Goal: Task Accomplishment & Management: Manage account settings

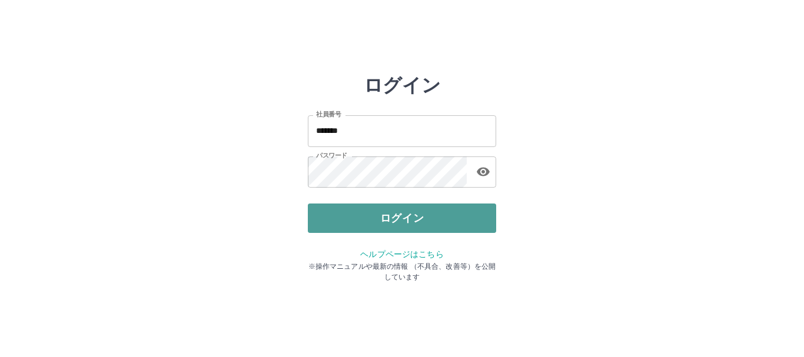
click at [335, 215] on button "ログイン" at bounding box center [402, 218] width 188 height 29
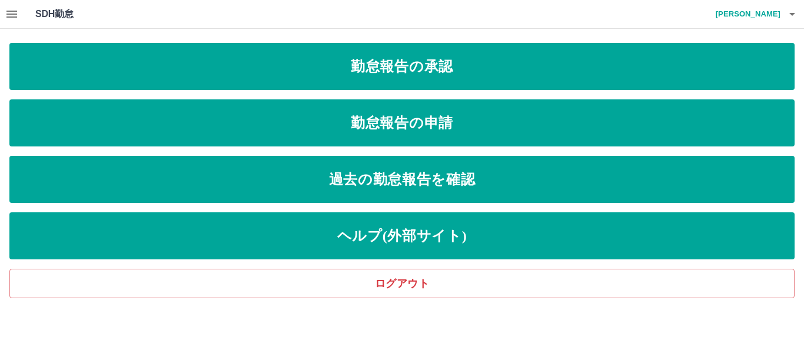
click at [11, 15] on icon "button" at bounding box center [12, 14] width 14 height 14
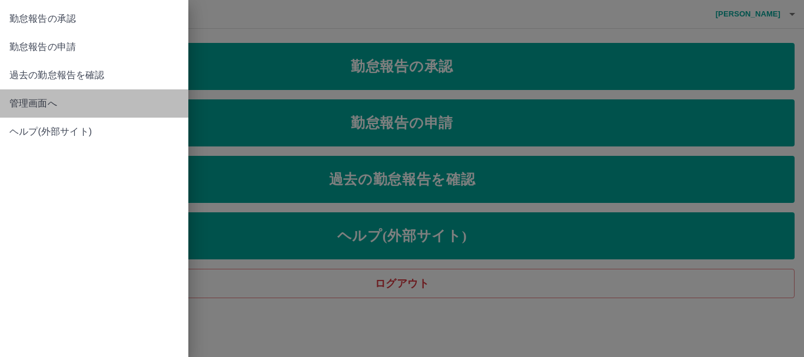
click at [42, 104] on span "管理画面へ" at bounding box center [93, 103] width 169 height 14
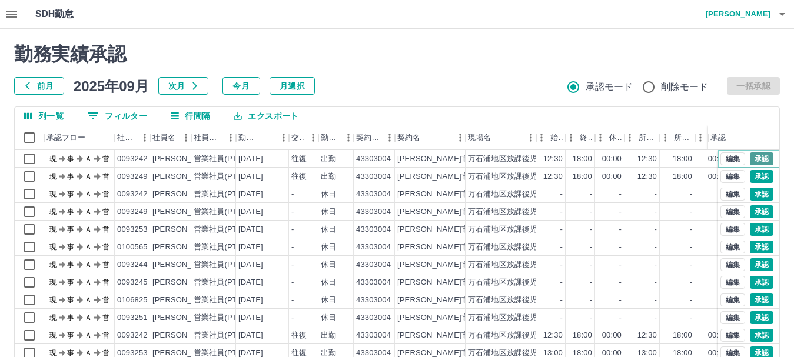
click at [758, 159] on button "承認" at bounding box center [761, 158] width 24 height 13
click at [754, 196] on button "承認" at bounding box center [761, 194] width 24 height 13
click at [756, 211] on button "承認" at bounding box center [761, 211] width 24 height 13
click at [749, 228] on button "承認" at bounding box center [761, 229] width 24 height 13
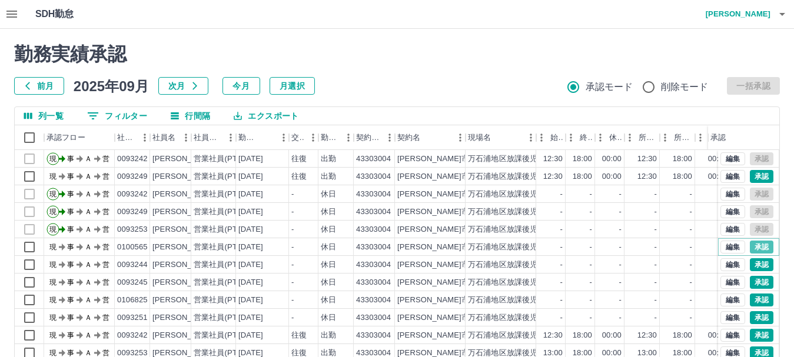
click at [755, 244] on button "承認" at bounding box center [761, 247] width 24 height 13
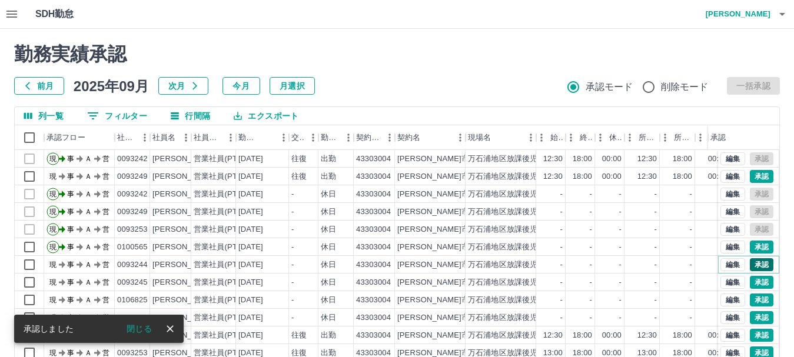
click at [749, 266] on button "承認" at bounding box center [761, 264] width 24 height 13
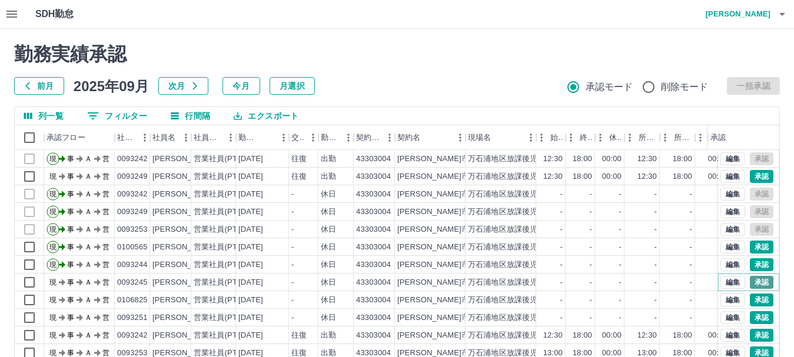
click at [752, 282] on button "承認" at bounding box center [761, 282] width 24 height 13
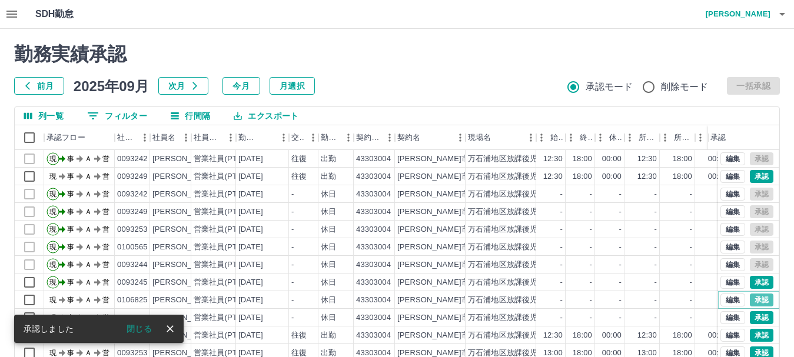
click at [752, 296] on button "承認" at bounding box center [761, 300] width 24 height 13
click at [753, 318] on button "承認" at bounding box center [761, 317] width 24 height 13
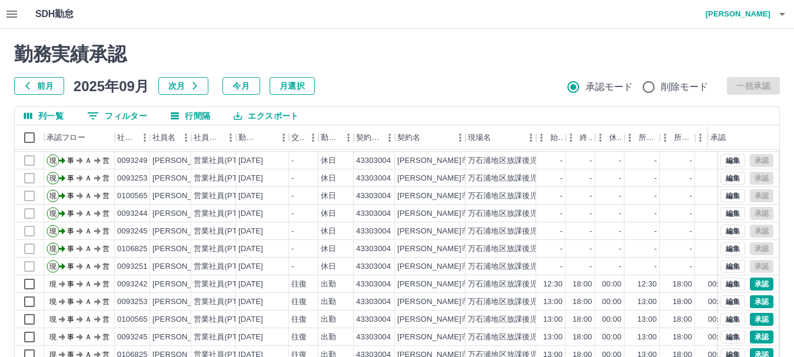
scroll to position [59, 0]
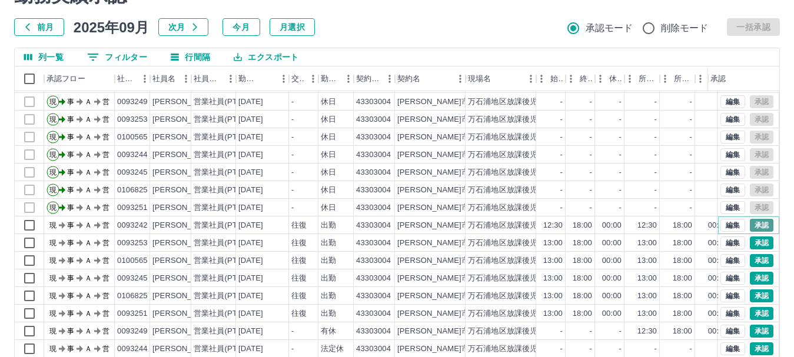
click at [757, 219] on button "承認" at bounding box center [761, 225] width 24 height 13
click at [755, 236] on button "承認" at bounding box center [761, 242] width 24 height 13
click at [755, 254] on button "承認" at bounding box center [761, 260] width 24 height 13
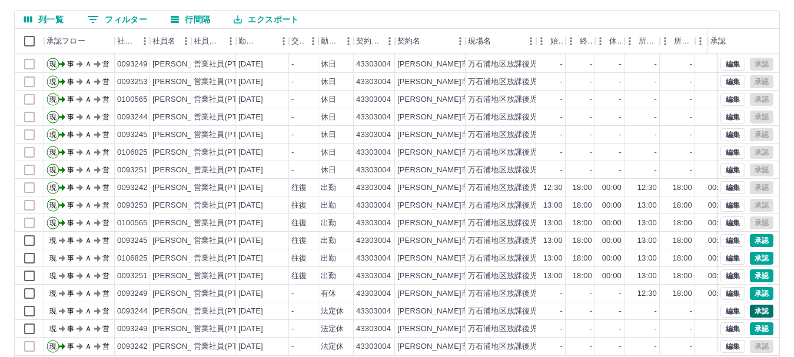
scroll to position [118, 0]
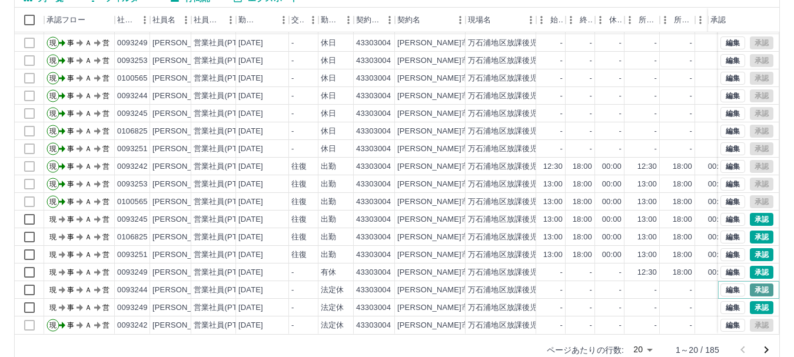
click at [756, 284] on button "承認" at bounding box center [761, 290] width 24 height 13
click at [752, 301] on button "承認" at bounding box center [761, 307] width 24 height 13
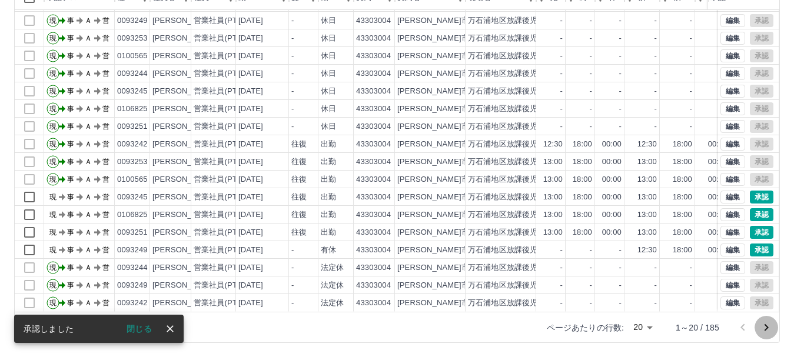
click at [766, 328] on icon "次のページへ" at bounding box center [766, 327] width 4 height 7
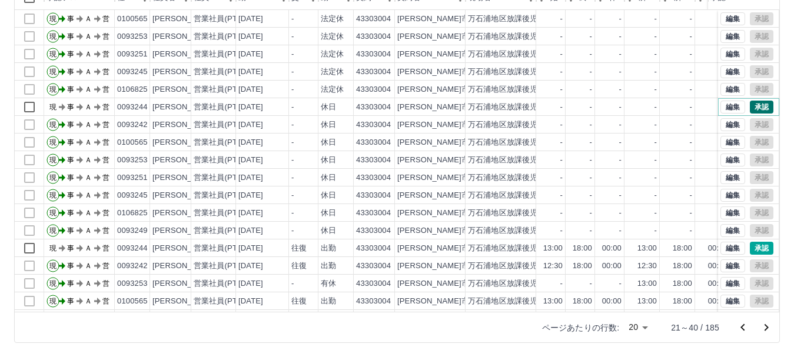
click at [762, 109] on button "承認" at bounding box center [761, 107] width 24 height 13
click at [756, 254] on button "承認" at bounding box center [761, 248] width 24 height 13
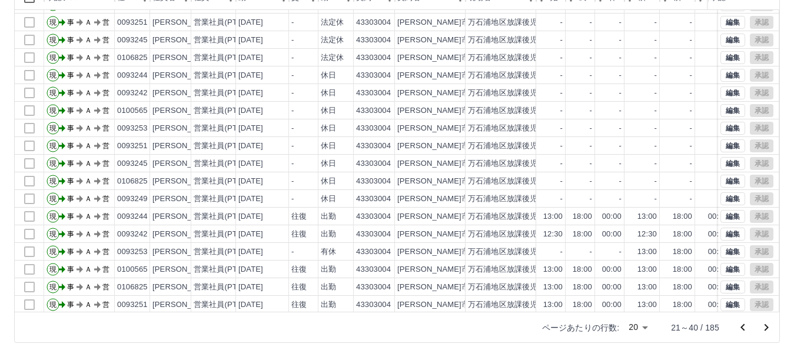
scroll to position [61, 0]
